Goal: Find specific page/section: Find specific page/section

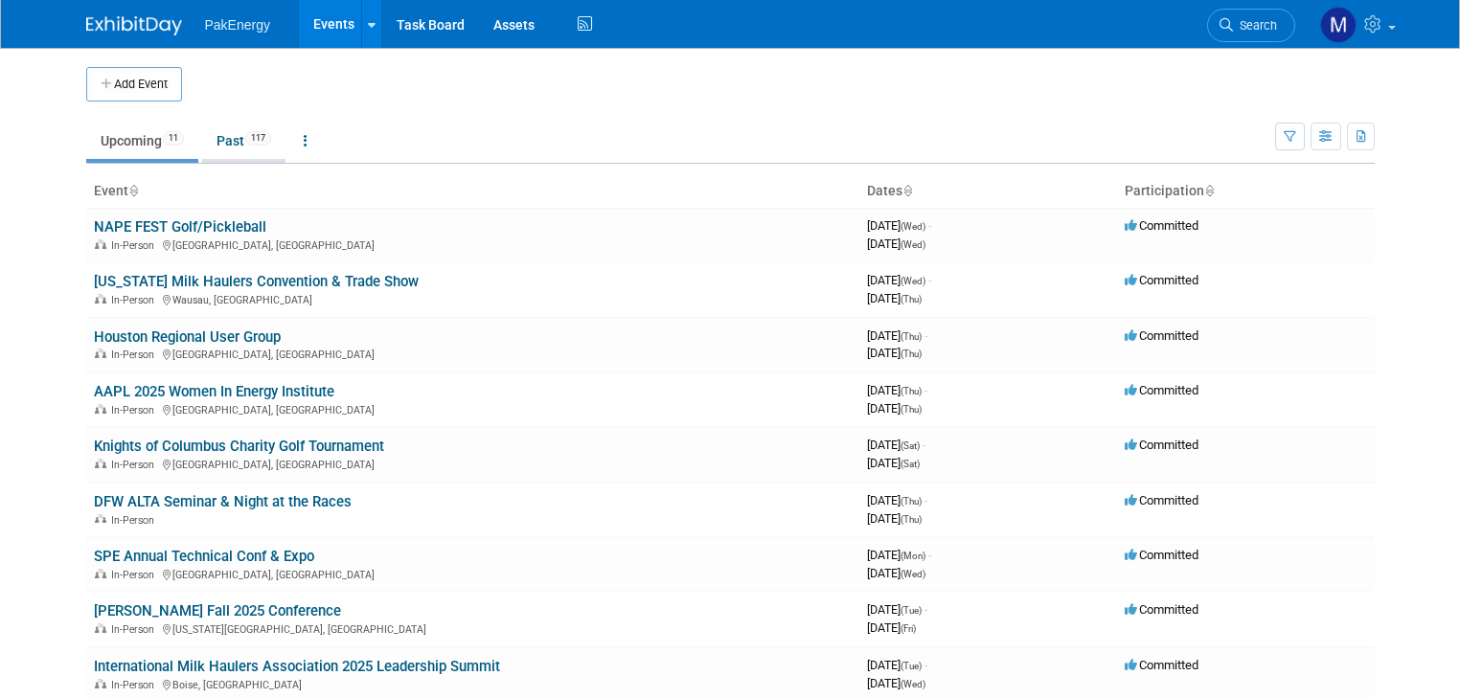
click at [212, 133] on link "Past 117" at bounding box center [243, 141] width 83 height 36
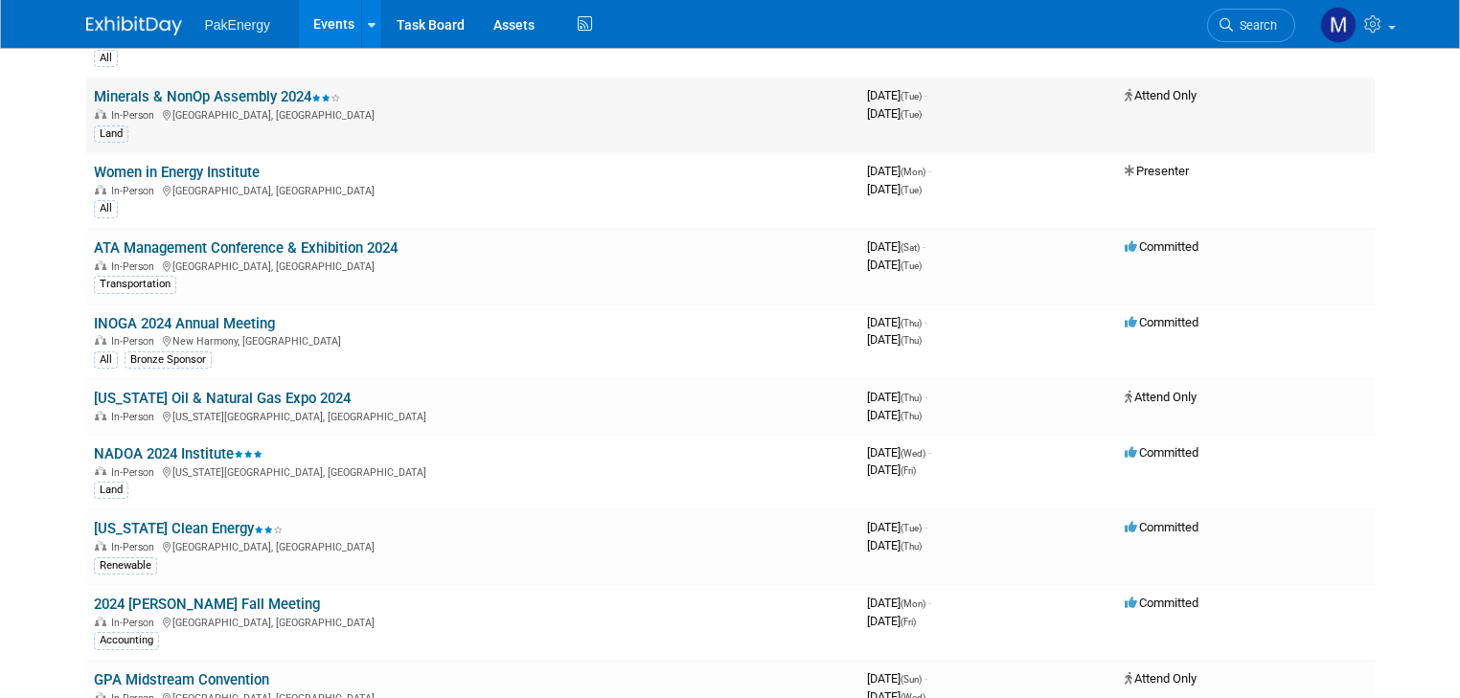
scroll to position [3120, 0]
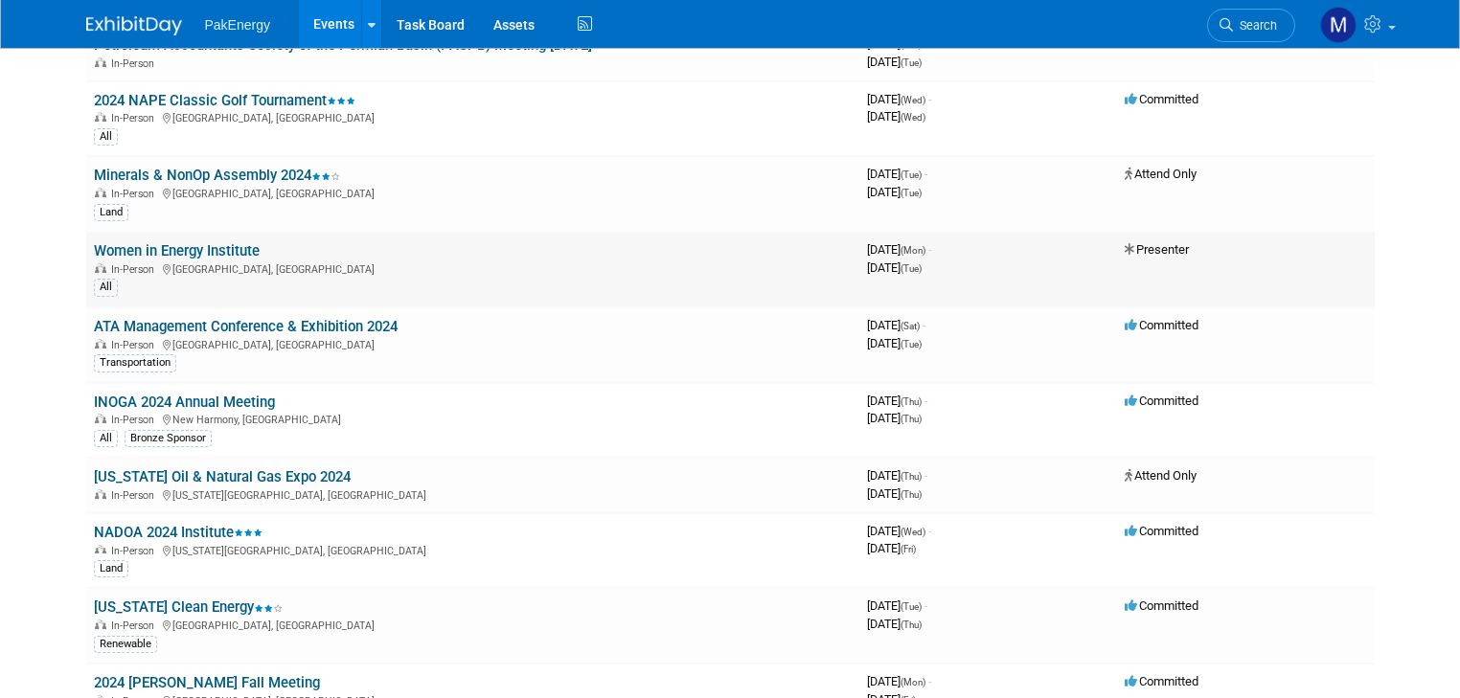
click at [181, 242] on link "Women in Energy Institute" at bounding box center [177, 250] width 166 height 17
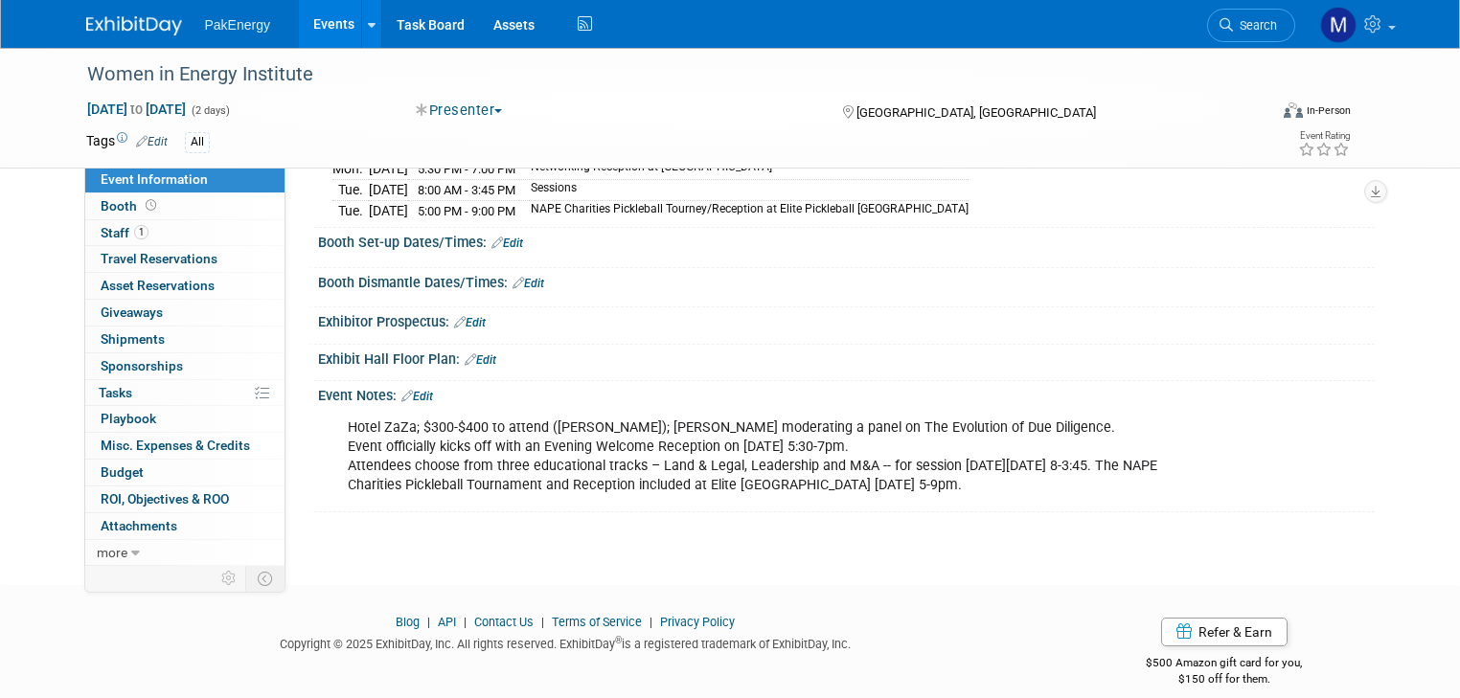
scroll to position [256, 0]
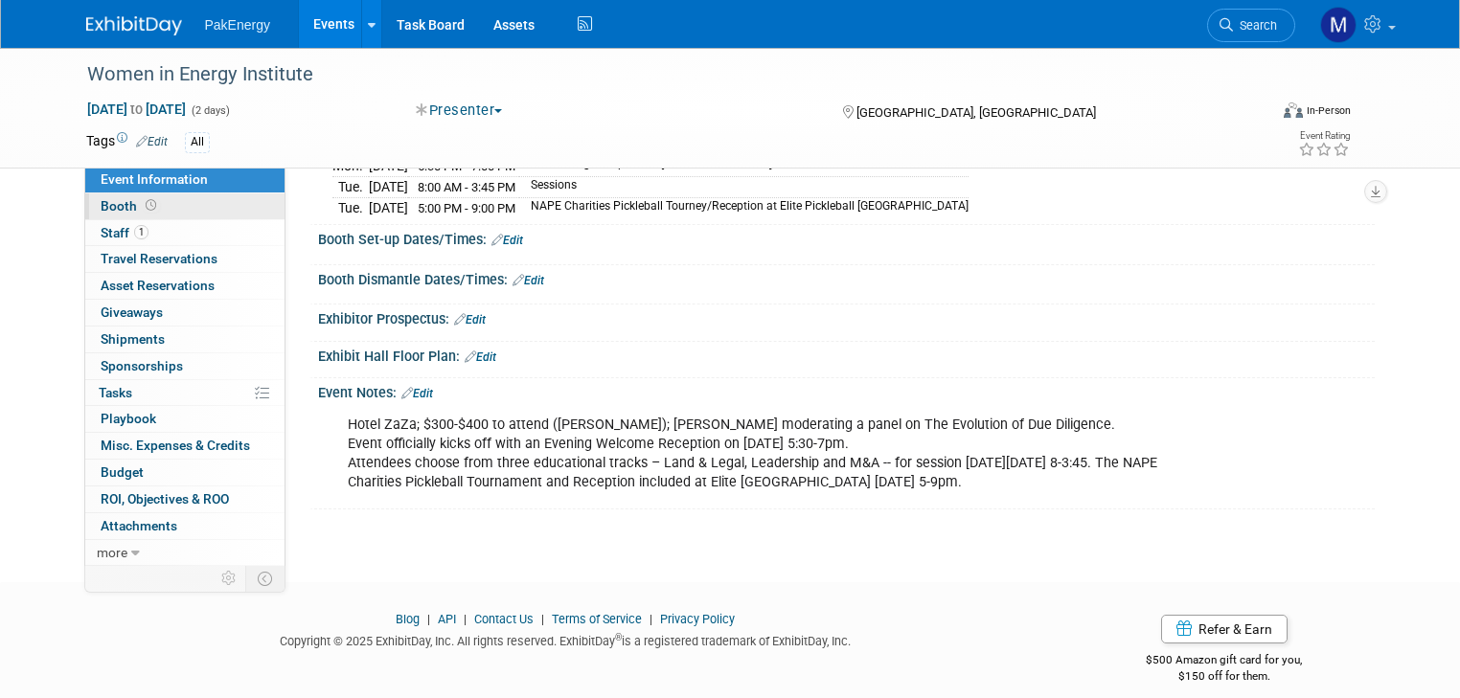
click at [101, 205] on span "Booth" at bounding box center [130, 205] width 59 height 15
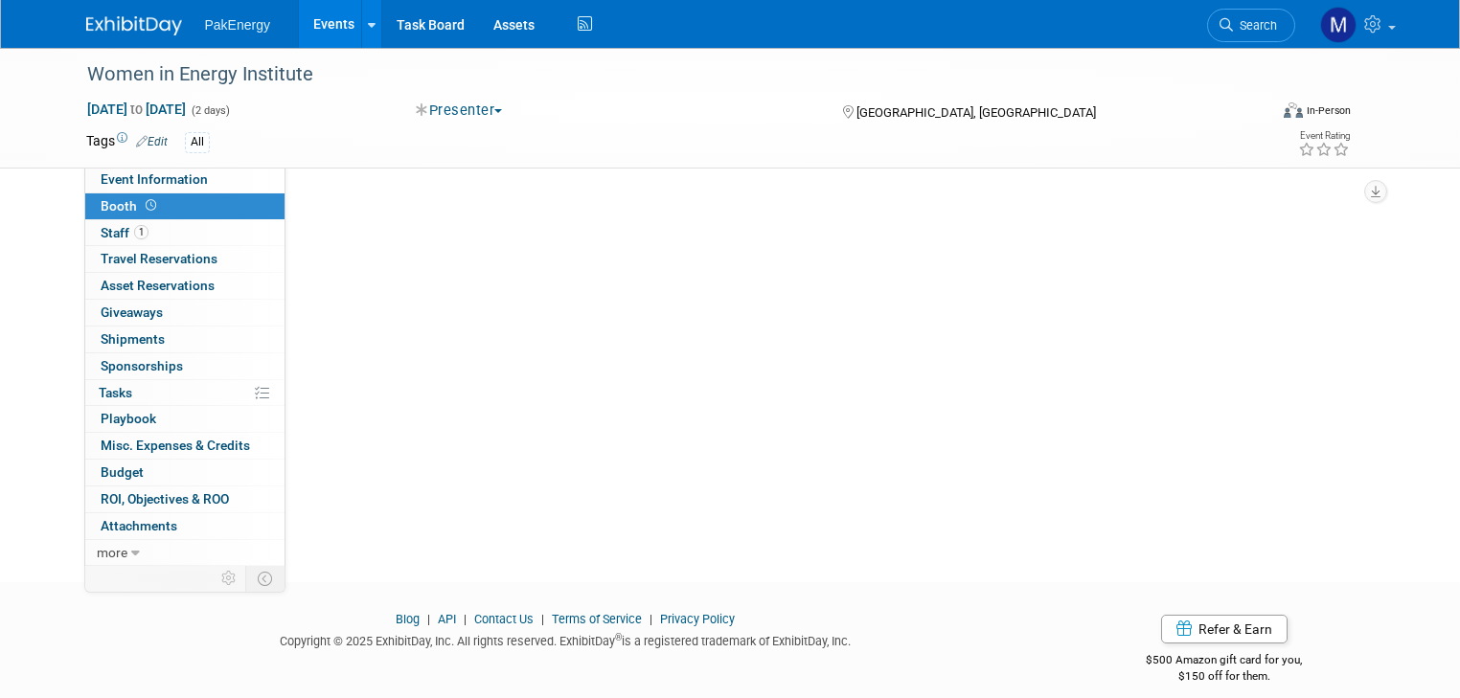
scroll to position [0, 0]
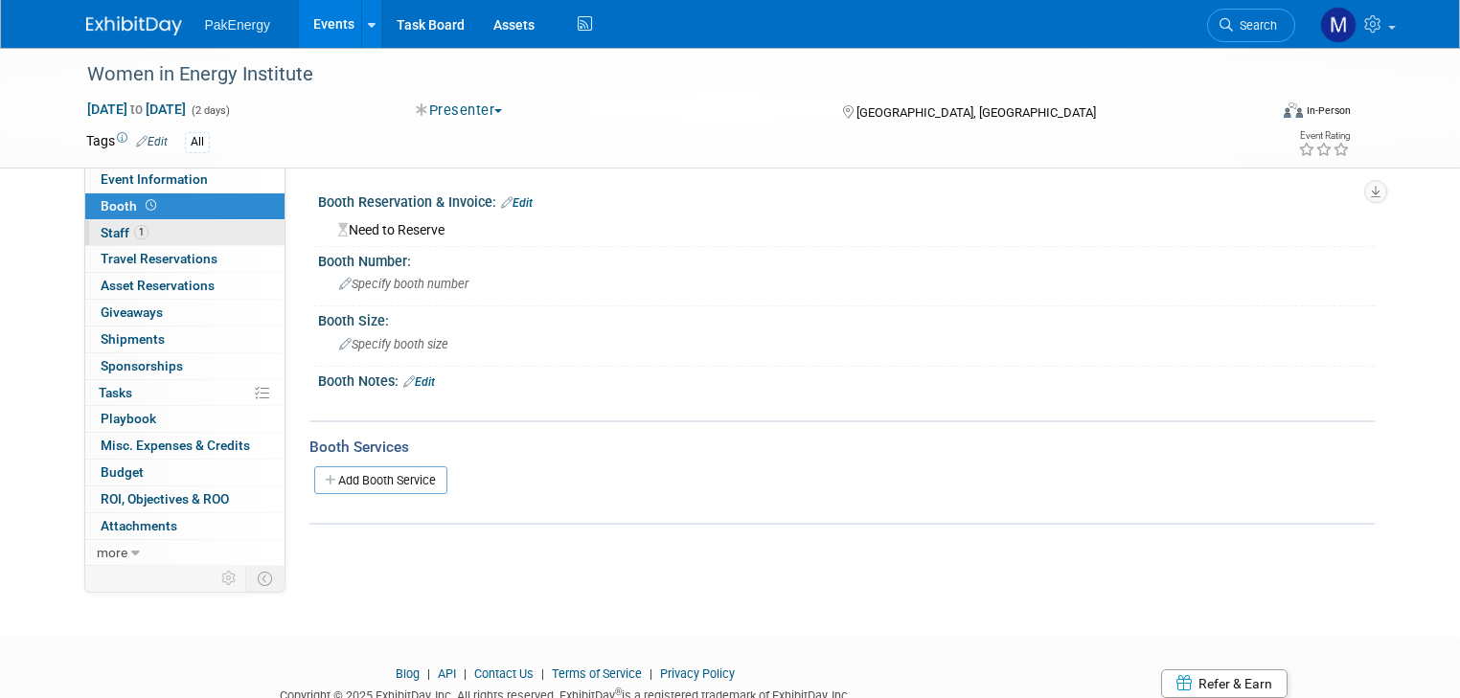
click at [101, 237] on span "Staff 1" at bounding box center [125, 232] width 48 height 15
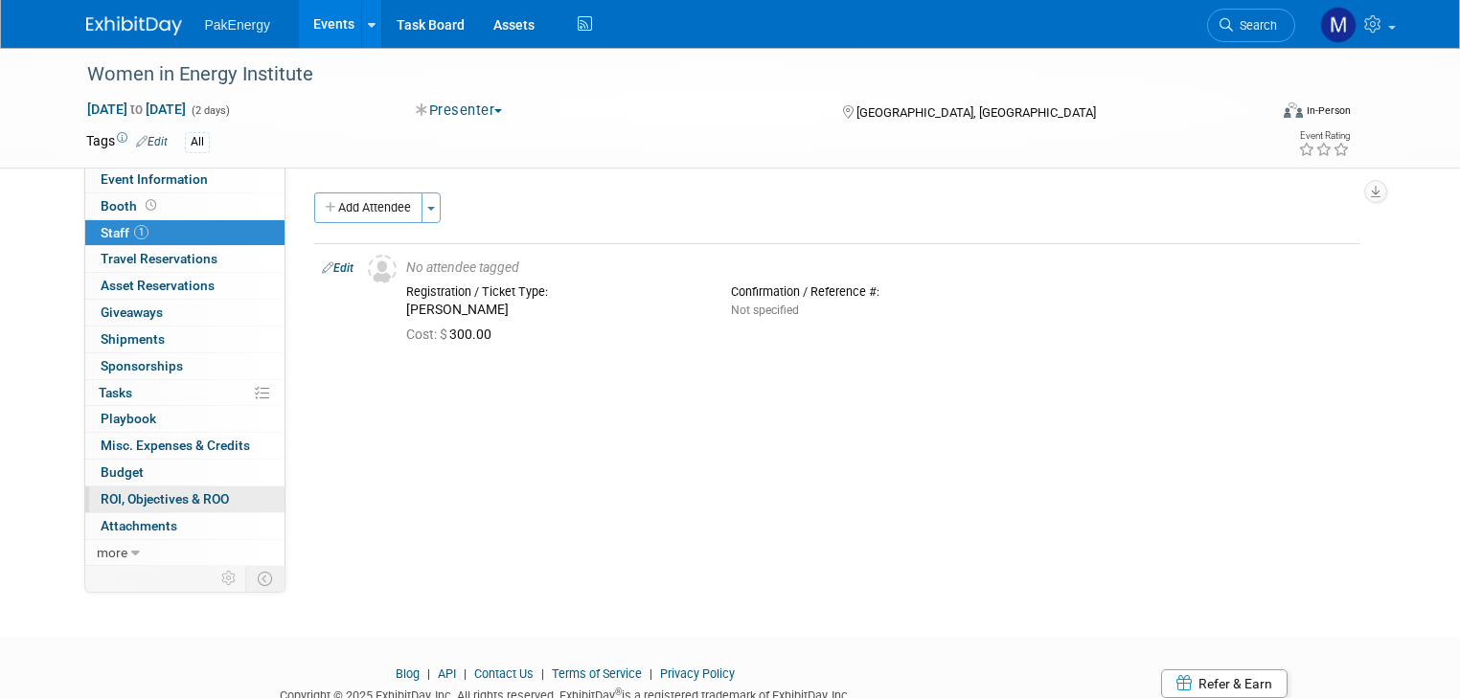
click at [123, 492] on span "ROI, Objectives & ROO 0" at bounding box center [165, 499] width 128 height 15
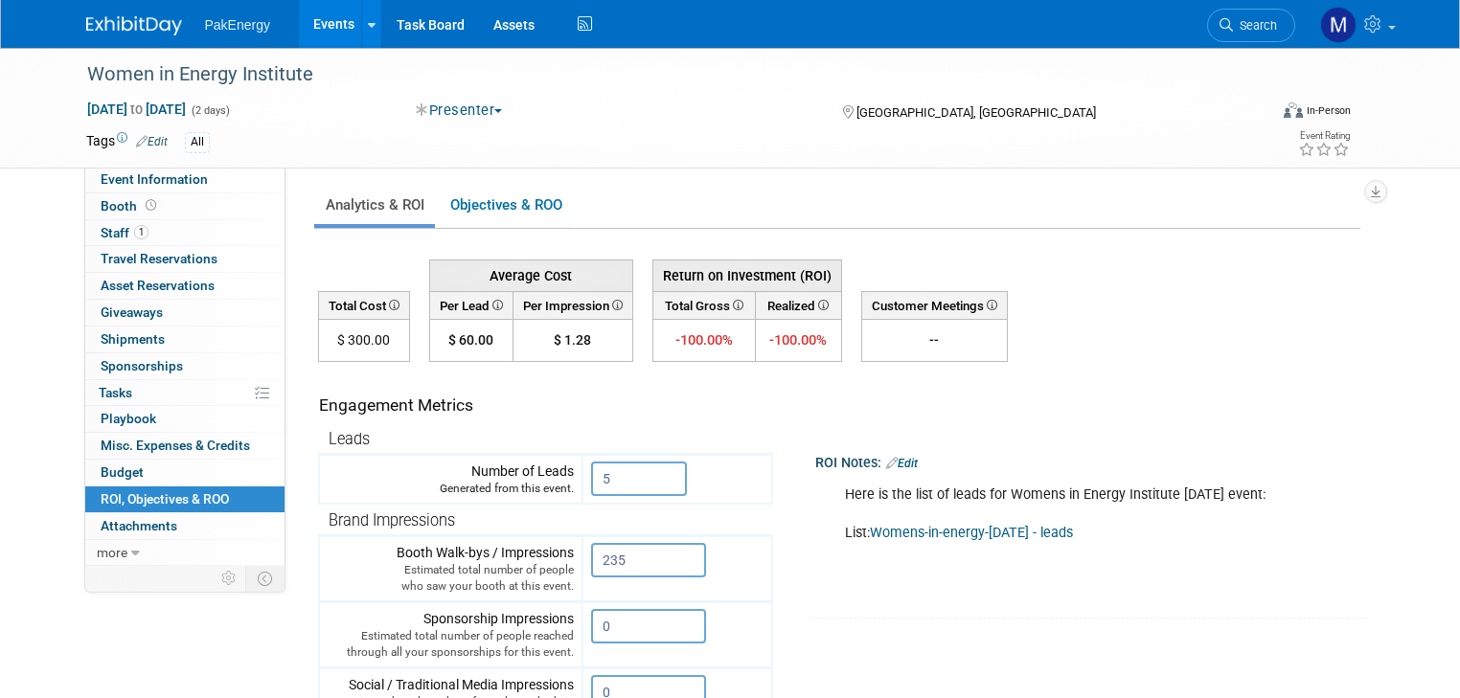
click at [904, 530] on link "Womens-in-energy-[DATE] - leads" at bounding box center [971, 533] width 203 height 16
